Goal: Find contact information: Find contact information

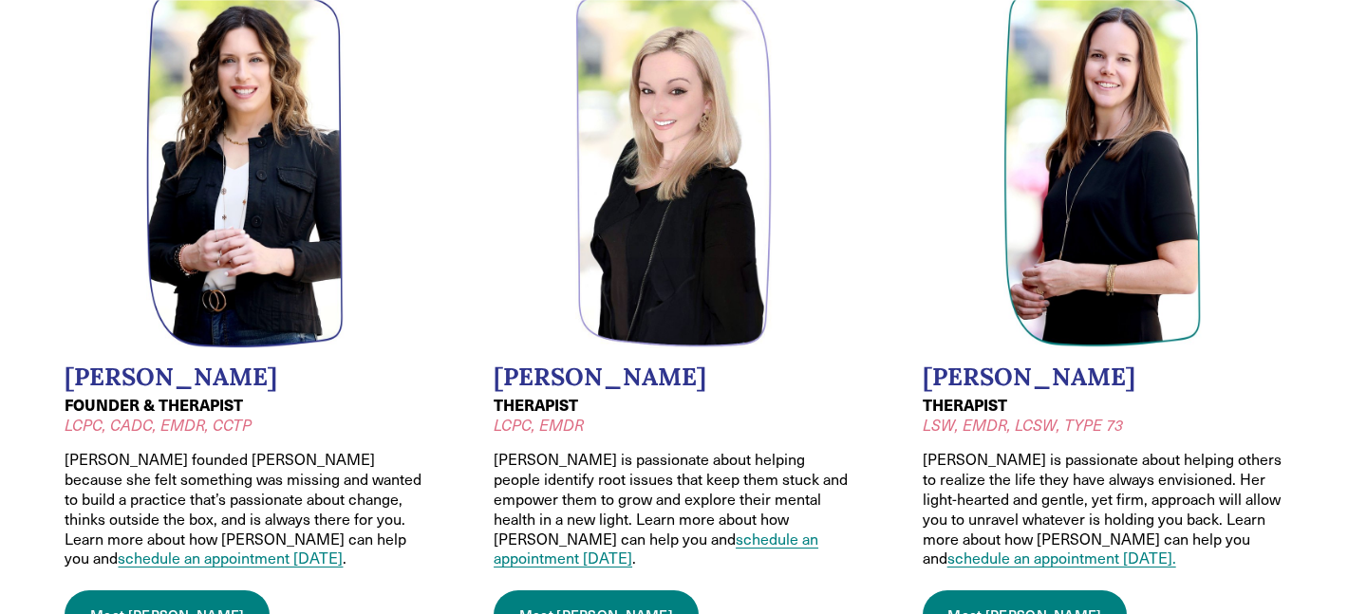
scroll to position [241, 0]
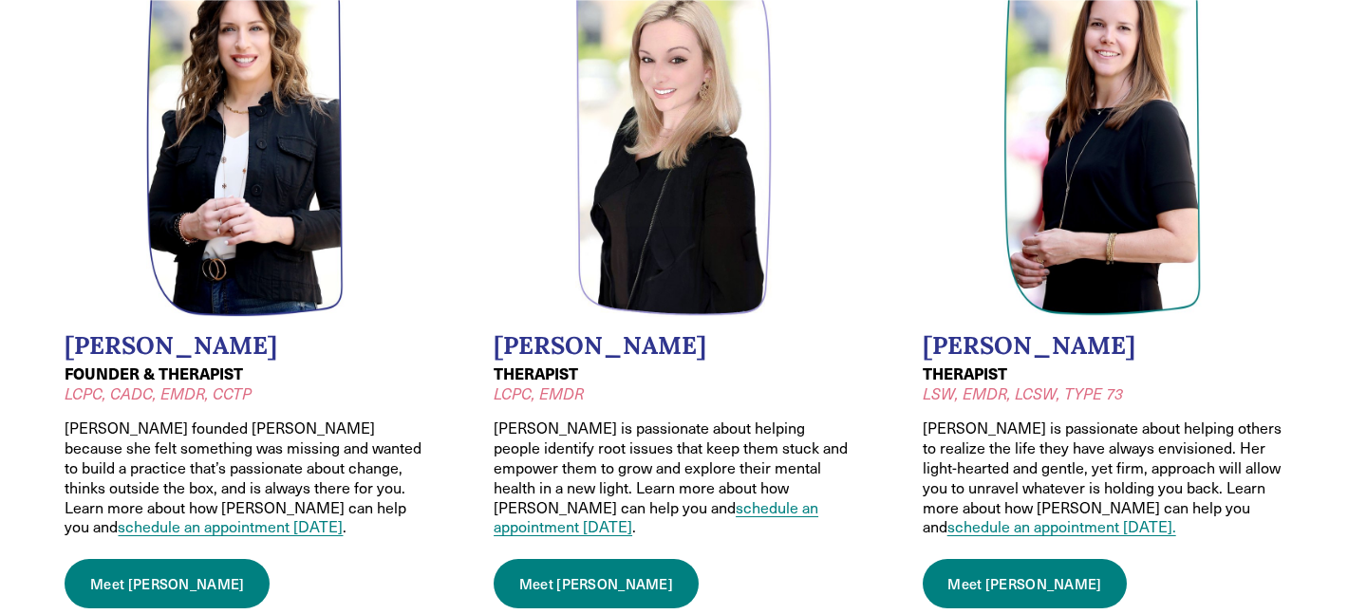
click at [558, 583] on link "Meet Jessica" at bounding box center [596, 583] width 205 height 49
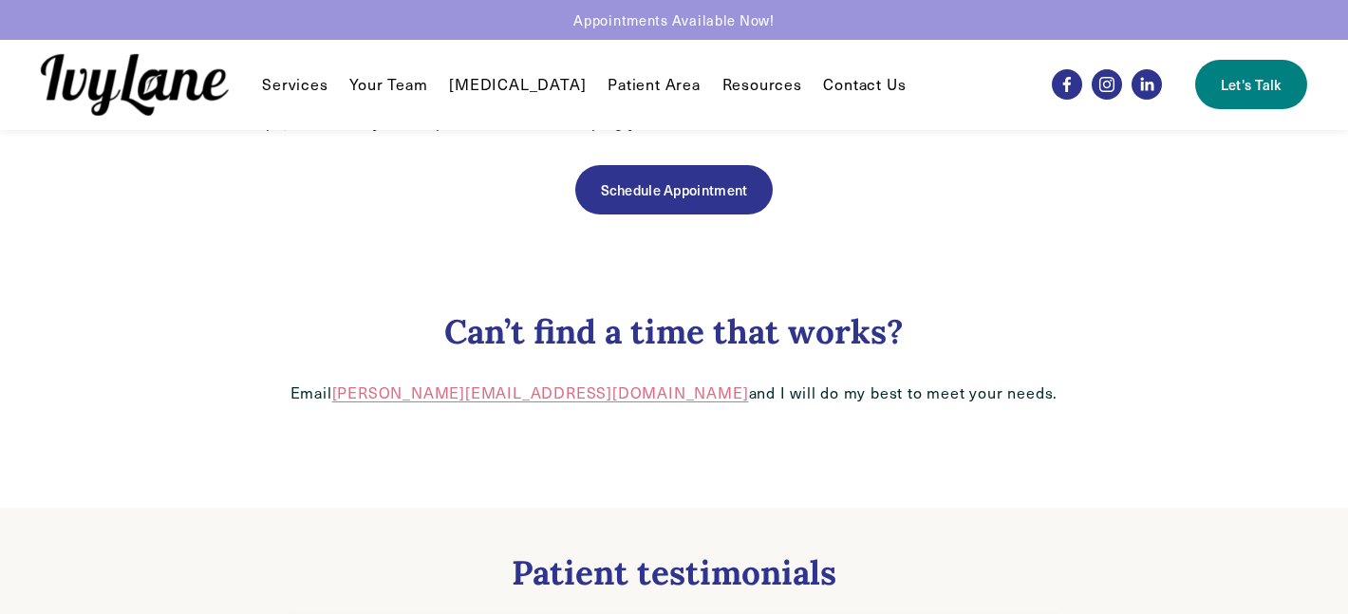
scroll to position [1219, 0]
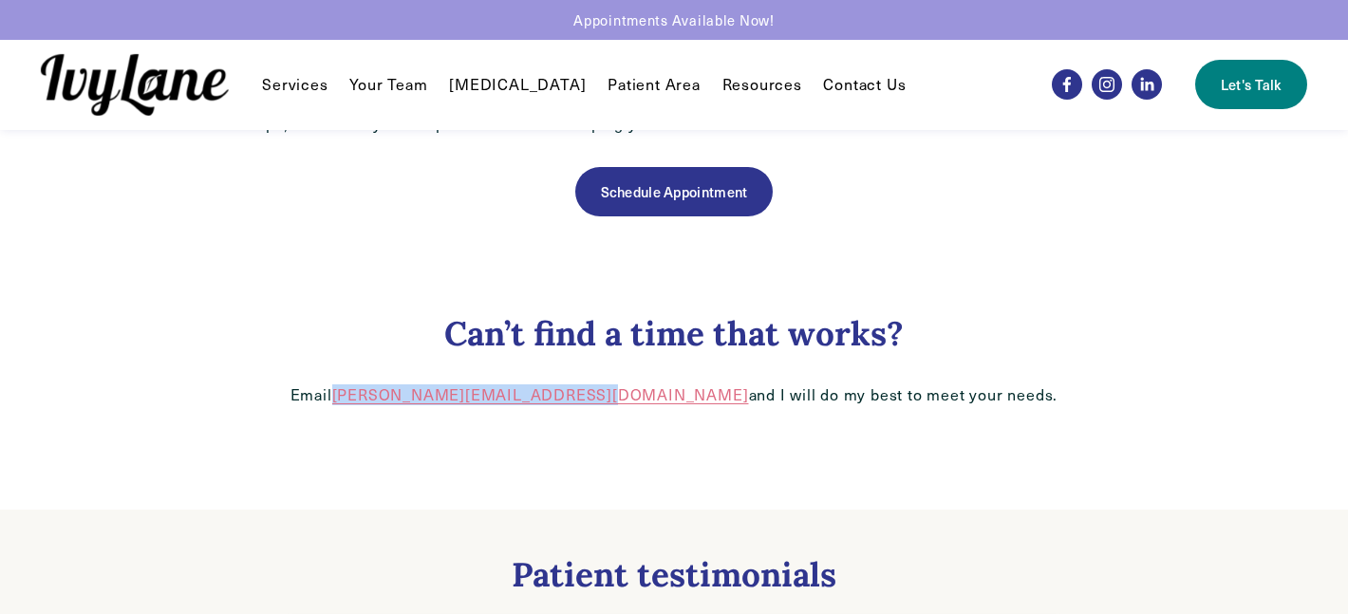
drag, startPoint x: 421, startPoint y: 395, endPoint x: 659, endPoint y: 392, distance: 238.3
click at [659, 392] on p "Email [PERSON_NAME][EMAIL_ADDRESS][DOMAIN_NAME] and I will do my best to meet y…" at bounding box center [674, 395] width 854 height 20
copy p "[PERSON_NAME][EMAIL_ADDRESS][DOMAIN_NAME]"
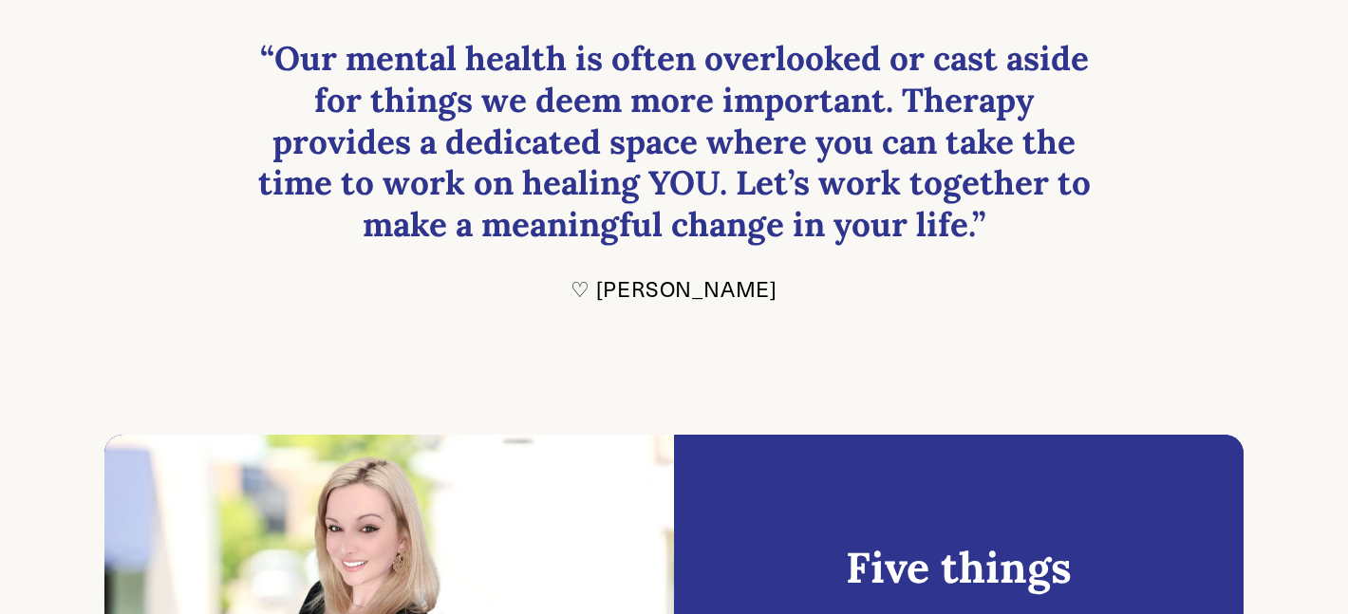
scroll to position [178, 0]
